Goal: Complete application form: Complete application form

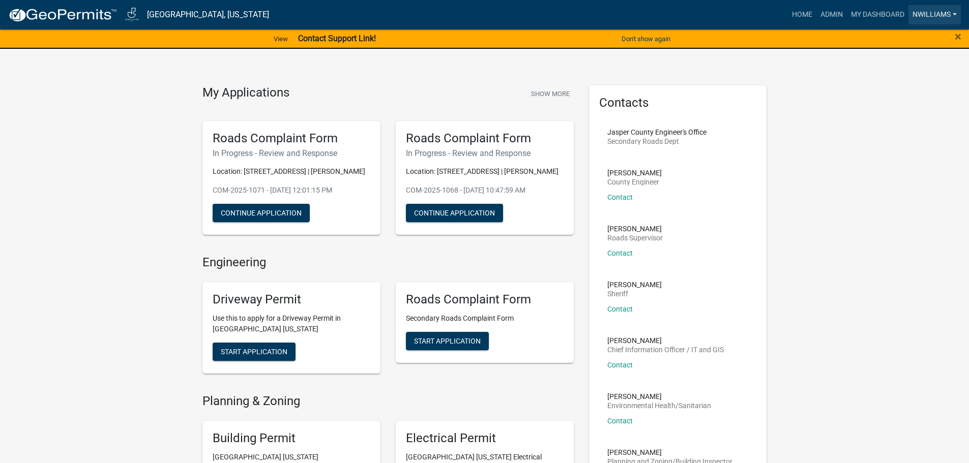
click at [954, 13] on link "nwilliams" at bounding box center [935, 14] width 52 height 19
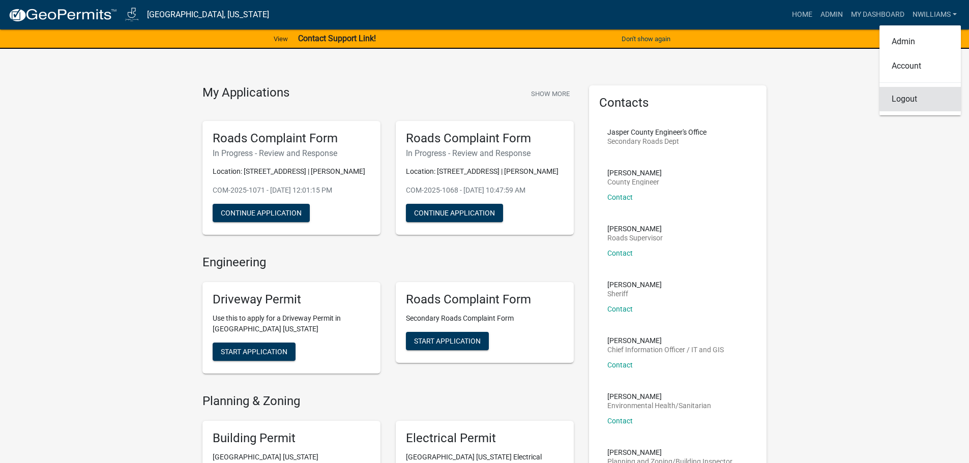
click at [917, 93] on link "Logout" at bounding box center [920, 99] width 81 height 24
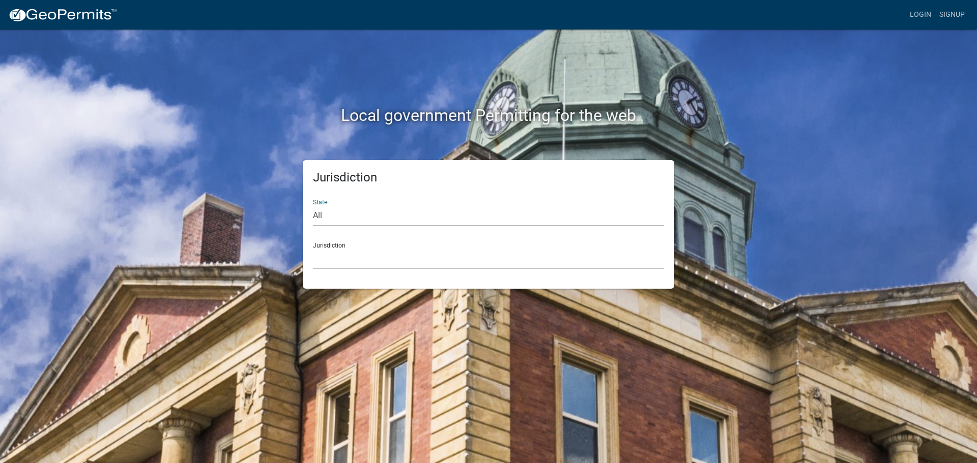
click at [358, 217] on select "All [US_STATE] [US_STATE] [US_STATE] [US_STATE] [US_STATE] [US_STATE] [US_STATE…" at bounding box center [488, 216] width 351 height 21
select select "[US_STATE]"
click at [313, 206] on select "All [US_STATE] [US_STATE] [US_STATE] [US_STATE] [US_STATE] [US_STATE] [US_STATE…" at bounding box center [488, 216] width 351 height 21
click at [345, 243] on div "Jurisdiction [GEOGRAPHIC_DATA], [US_STATE] [GEOGRAPHIC_DATA], [US_STATE] [GEOGR…" at bounding box center [488, 252] width 351 height 35
click at [343, 258] on select "[GEOGRAPHIC_DATA], [US_STATE] [GEOGRAPHIC_DATA], [US_STATE] [GEOGRAPHIC_DATA], …" at bounding box center [488, 259] width 351 height 21
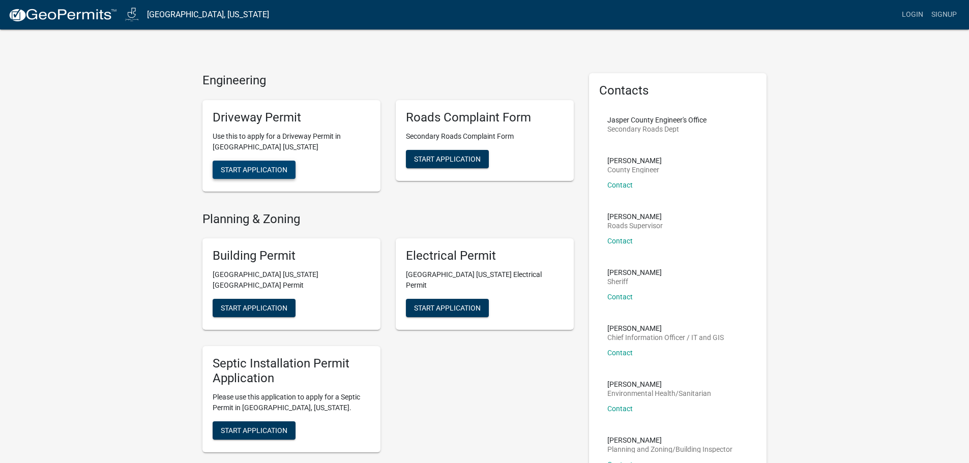
click at [243, 170] on span "Start Application" at bounding box center [254, 169] width 67 height 8
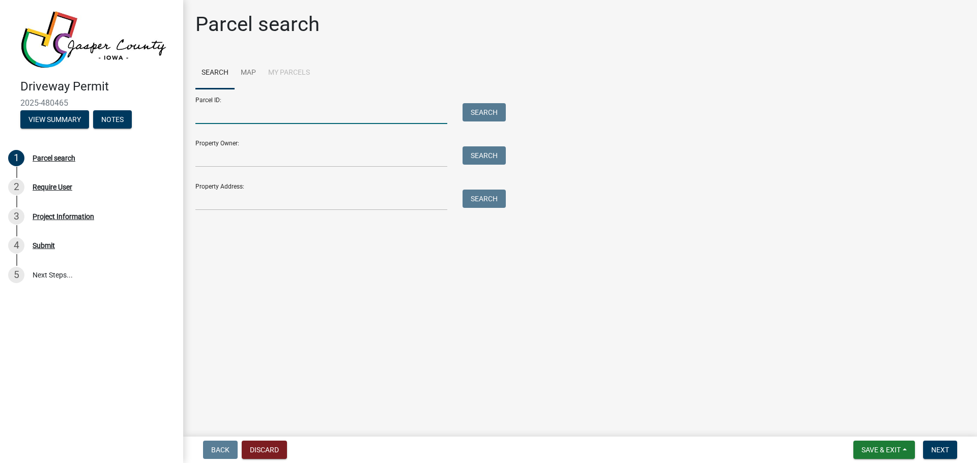
click at [207, 113] on input "Parcel ID:" at bounding box center [321, 113] width 252 height 21
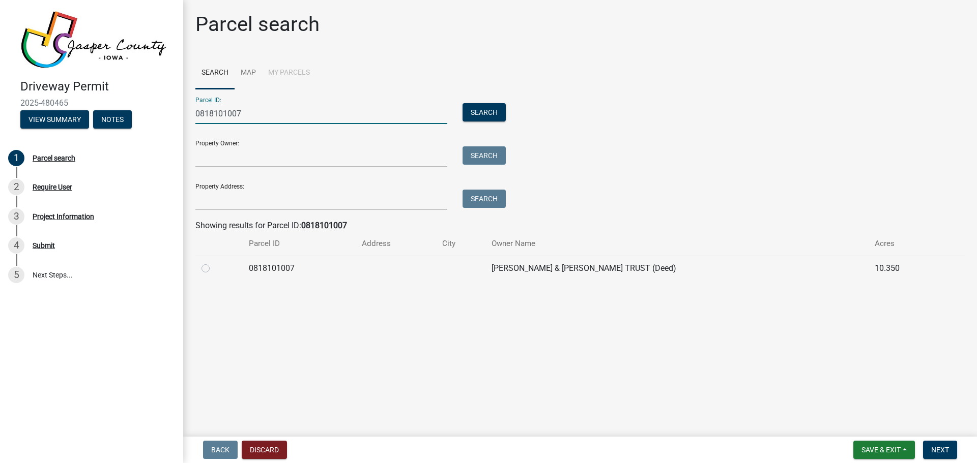
type input "0818101007"
click at [214, 263] on label at bounding box center [214, 263] width 0 height 0
click at [214, 269] on input "radio" at bounding box center [217, 266] width 7 height 7
radio input "true"
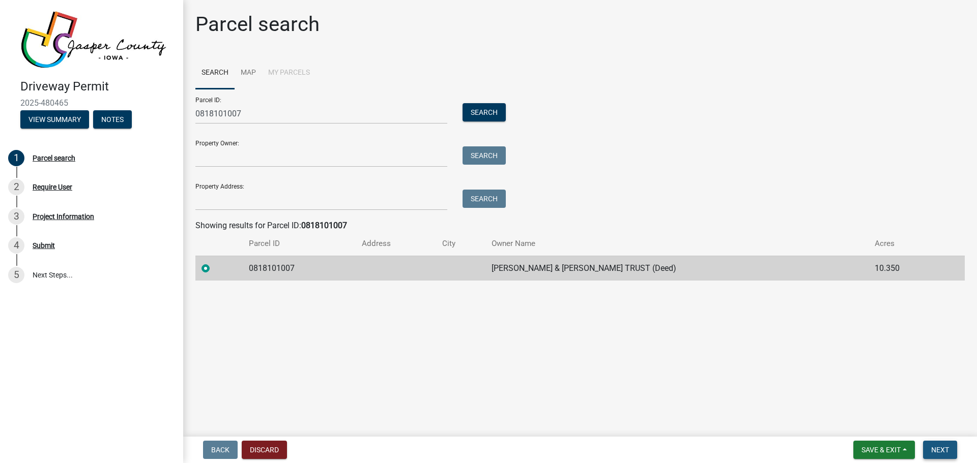
click at [944, 451] on span "Next" at bounding box center [940, 450] width 18 height 8
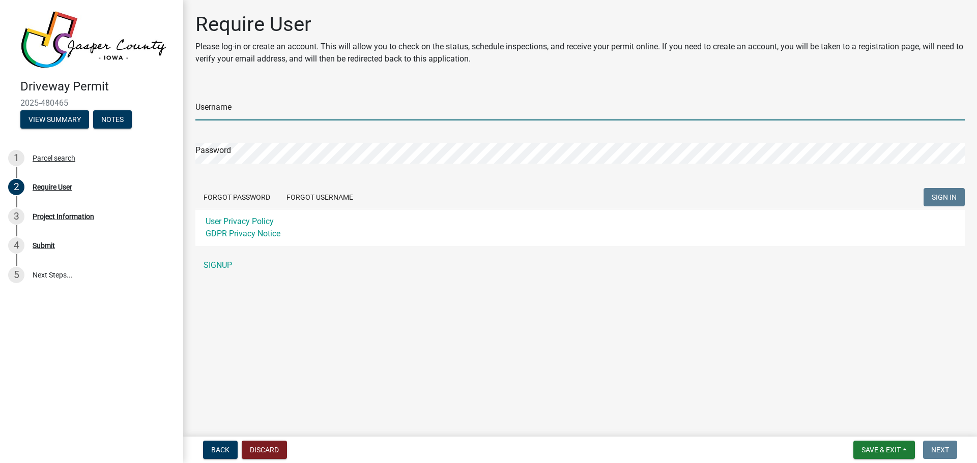
click at [237, 111] on input "Username" at bounding box center [579, 110] width 769 height 21
type input "lbenda"
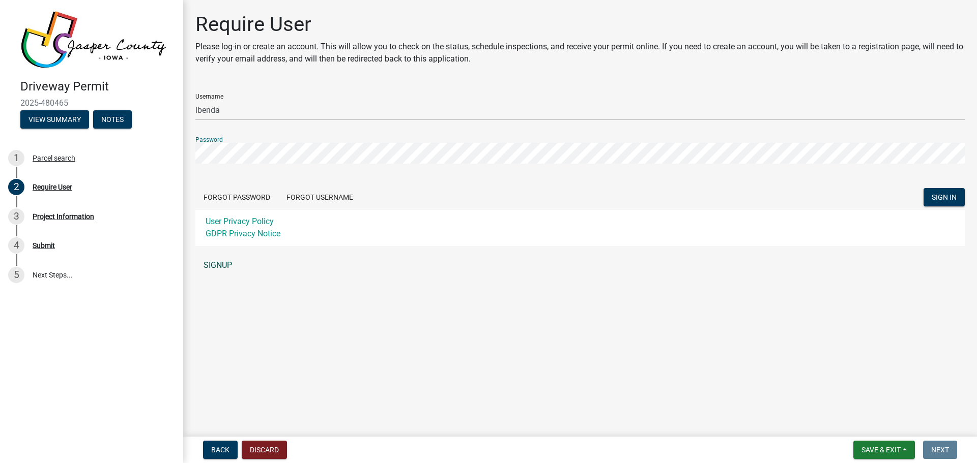
click at [224, 266] on link "SIGNUP" at bounding box center [579, 265] width 769 height 20
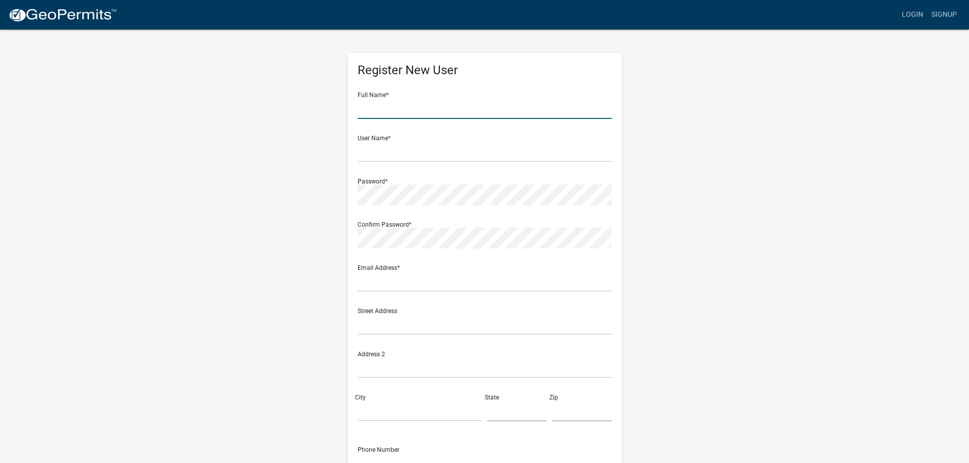
drag, startPoint x: 423, startPoint y: 109, endPoint x: 584, endPoint y: 120, distance: 161.7
click at [423, 109] on input "text" at bounding box center [485, 108] width 254 height 21
type input "[PERSON_NAME]"
type input "lbenda"
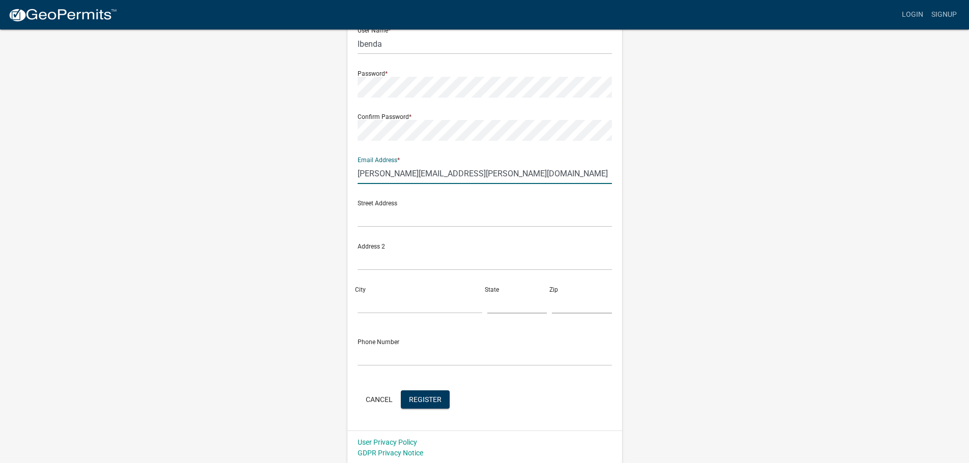
scroll to position [109, 0]
type input "[PERSON_NAME][EMAIL_ADDRESS][PERSON_NAME][DOMAIN_NAME]"
click at [419, 396] on span "Register" at bounding box center [425, 398] width 33 height 8
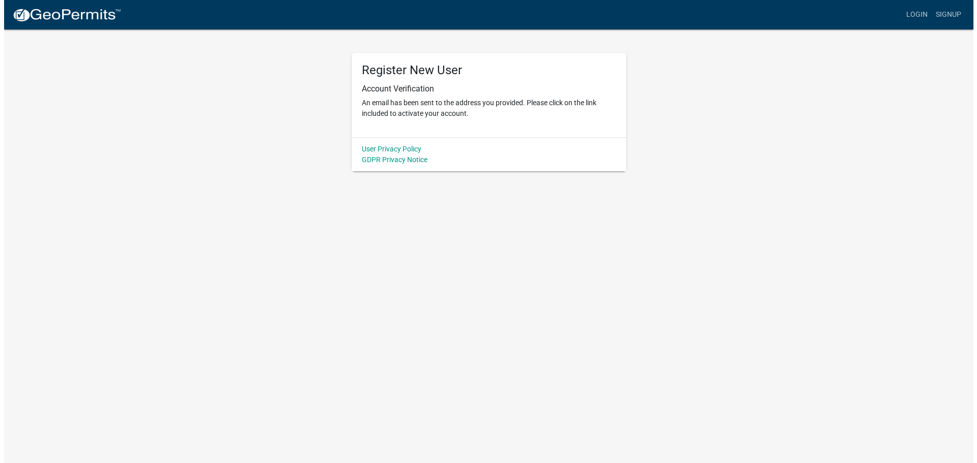
scroll to position [0, 0]
click at [916, 11] on link "Login" at bounding box center [921, 14] width 30 height 19
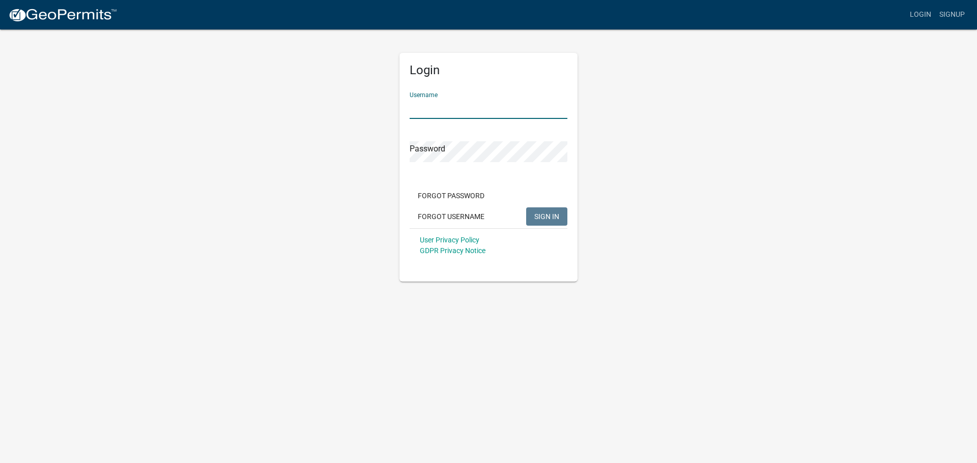
drag, startPoint x: 442, startPoint y: 107, endPoint x: 516, endPoint y: 117, distance: 74.5
click at [442, 107] on input "Username" at bounding box center [489, 108] width 158 height 21
type input "lbenda"
click at [526, 208] on button "SIGN IN" at bounding box center [546, 217] width 41 height 18
